Goal: Task Accomplishment & Management: Manage account settings

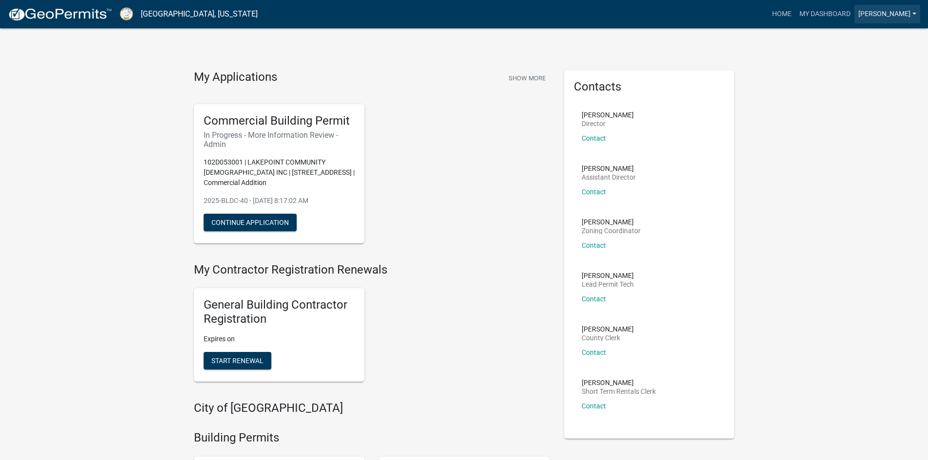
click at [912, 13] on link "[PERSON_NAME]" at bounding box center [887, 14] width 66 height 19
click at [872, 69] on link "Logout" at bounding box center [881, 71] width 78 height 23
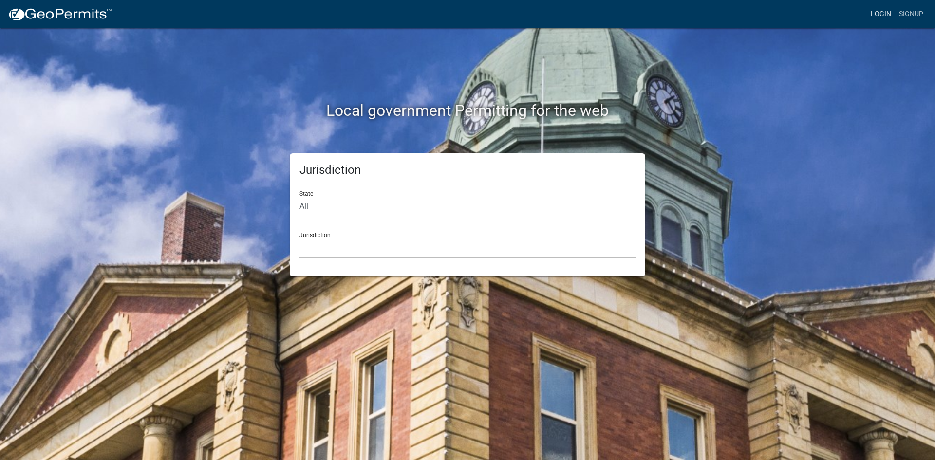
click at [886, 15] on link "Login" at bounding box center [881, 14] width 28 height 19
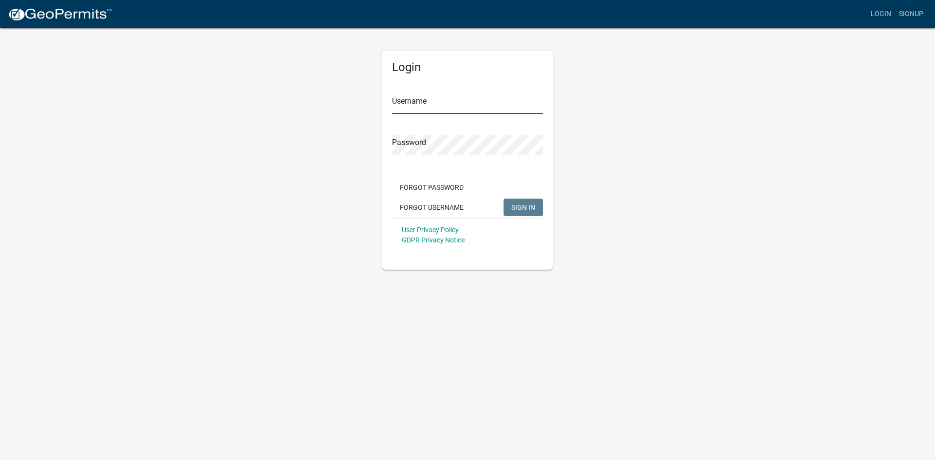
click at [430, 101] on input "Username" at bounding box center [467, 104] width 151 height 20
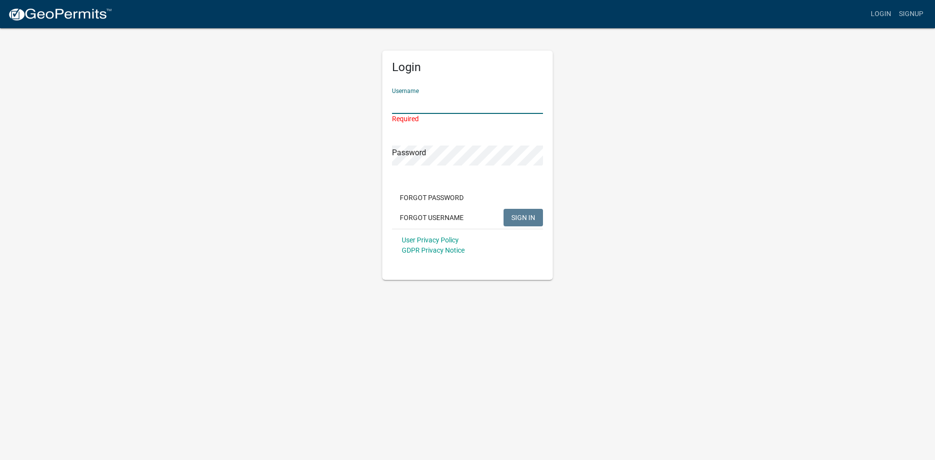
type input "bburgess"
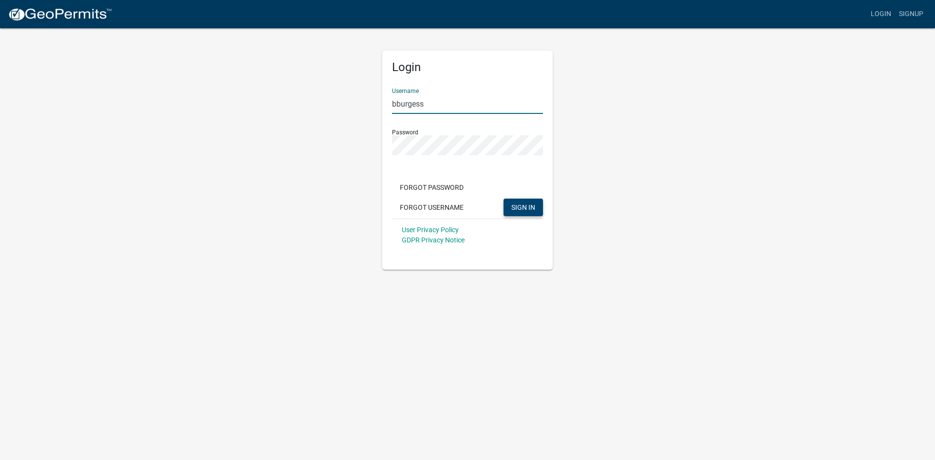
click at [520, 206] on span "SIGN IN" at bounding box center [523, 207] width 24 height 8
